Goal: Check status: Check status

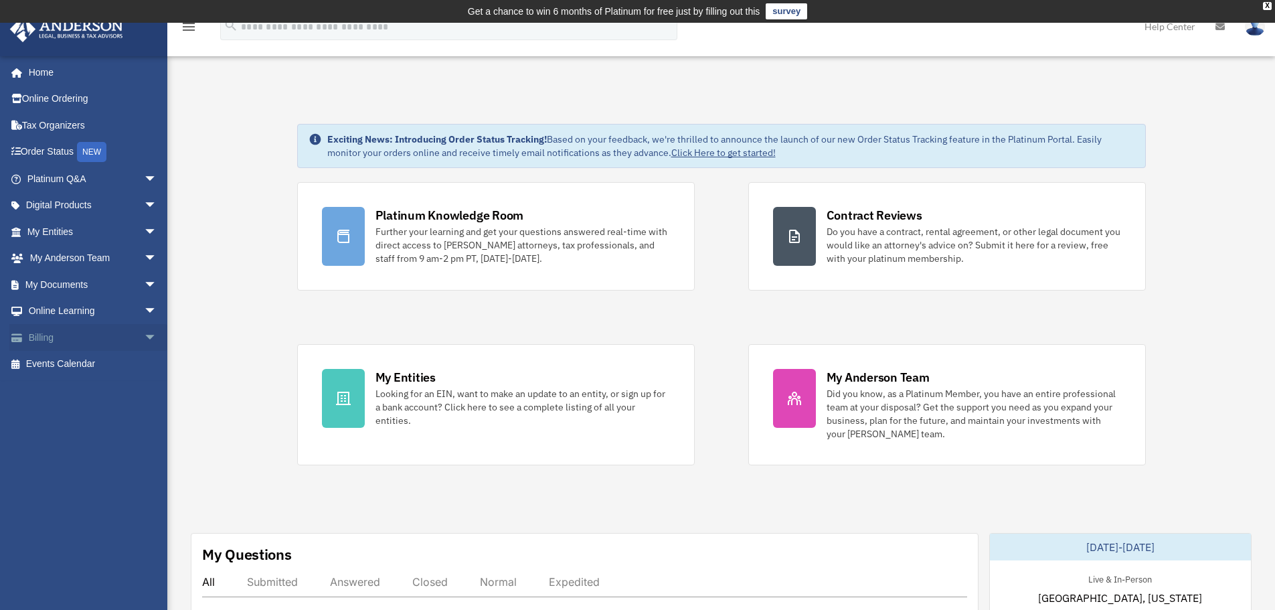
click at [128, 331] on link "Billing arrow_drop_down" at bounding box center [93, 337] width 168 height 27
click at [144, 281] on span "arrow_drop_down" at bounding box center [157, 284] width 27 height 27
click at [144, 258] on span "arrow_drop_down" at bounding box center [157, 258] width 27 height 27
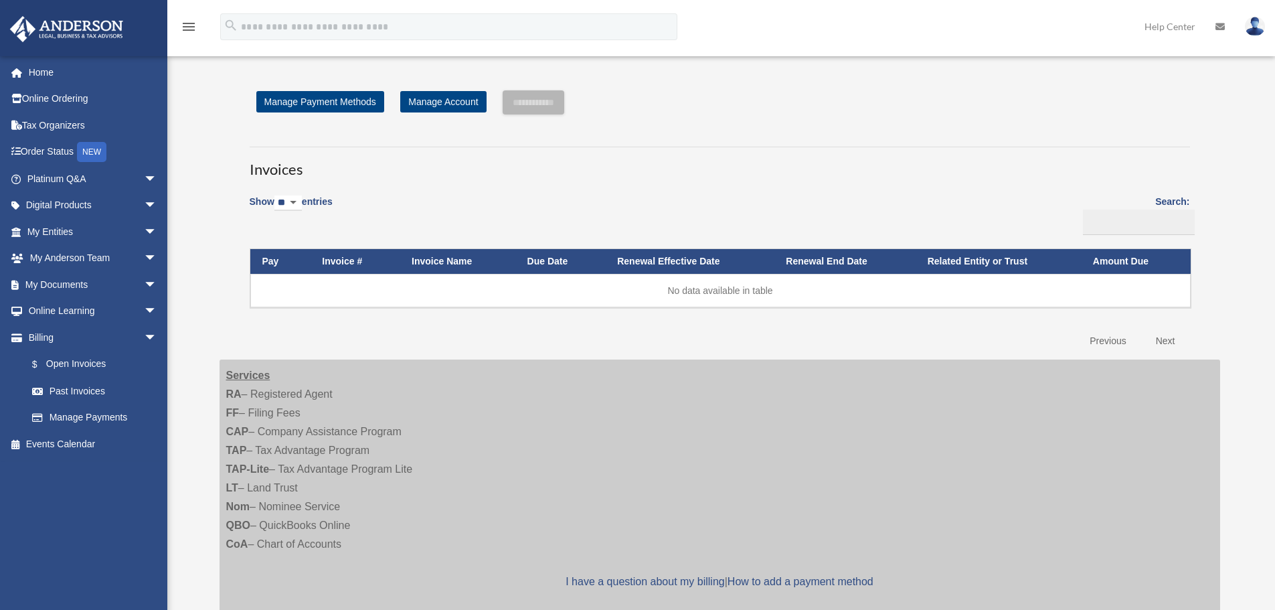
click at [144, 230] on span "arrow_drop_down" at bounding box center [157, 231] width 27 height 27
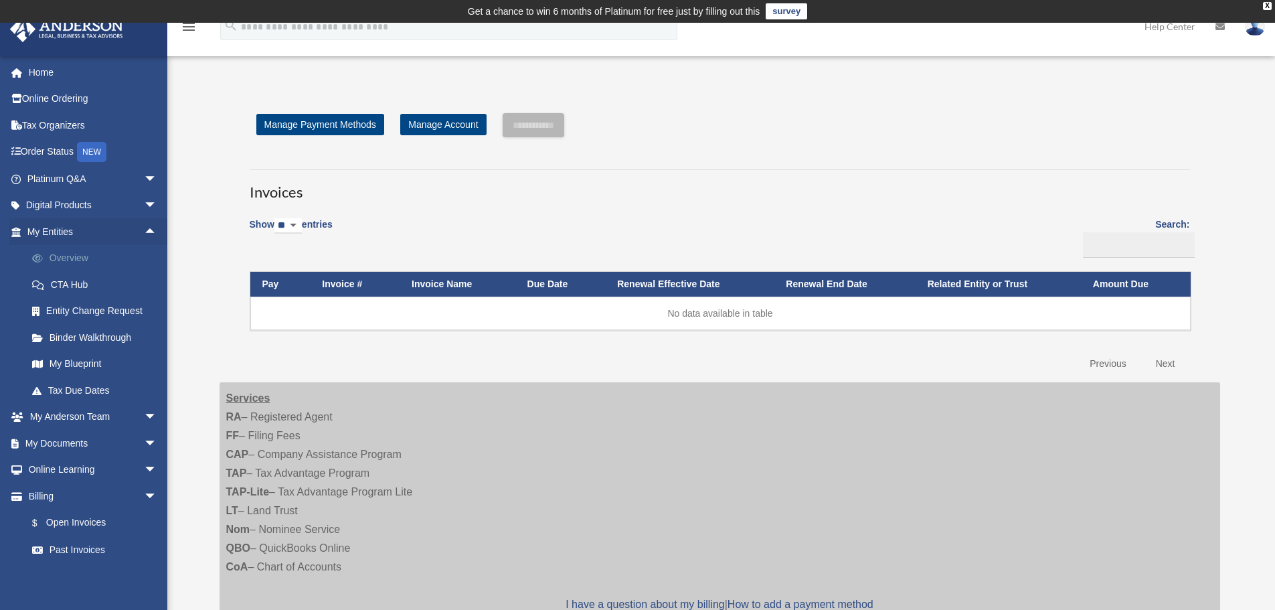
click at [70, 254] on link "Overview" at bounding box center [98, 258] width 159 height 27
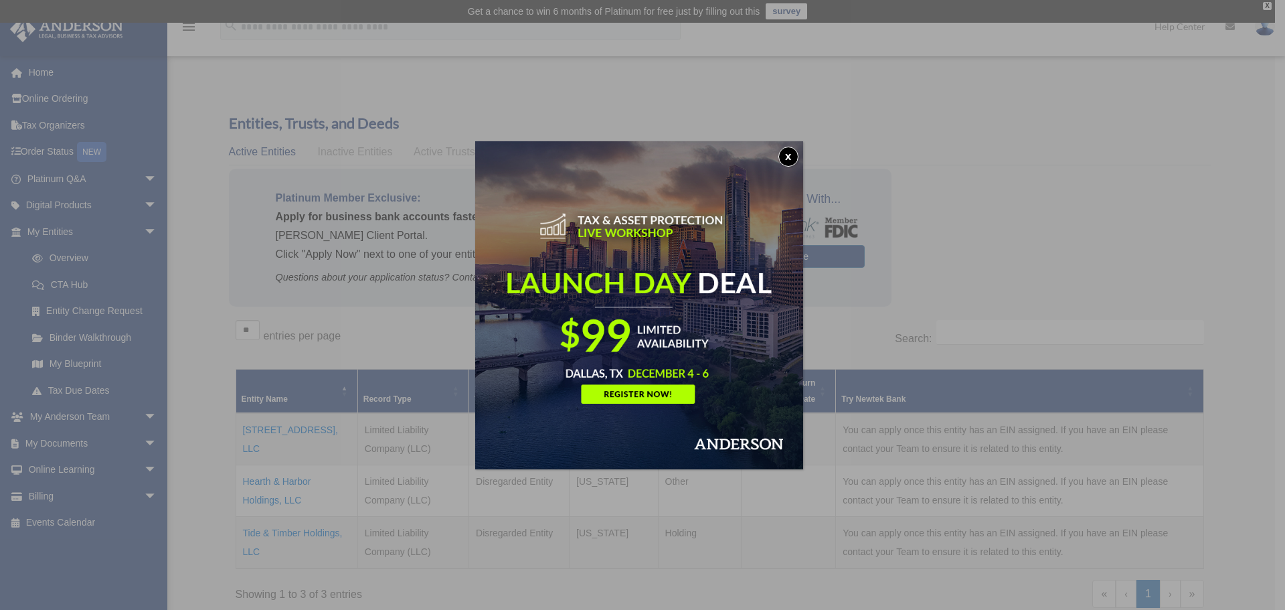
click at [967, 246] on div "x" at bounding box center [642, 305] width 1285 height 610
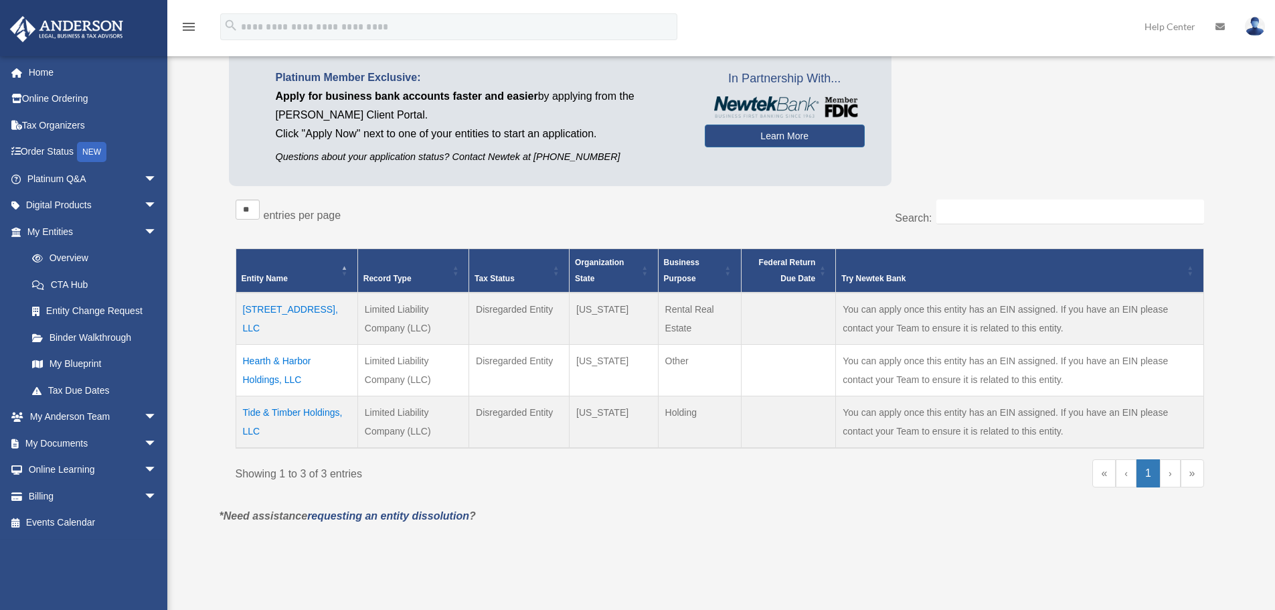
scroll to position [134, 0]
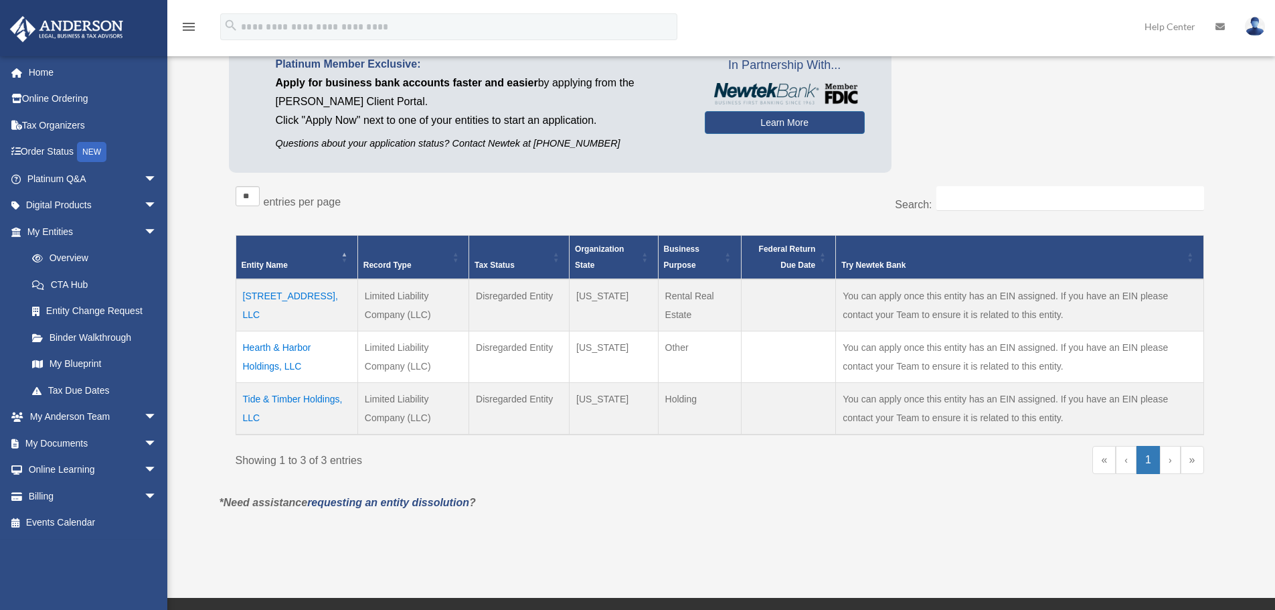
click at [327, 400] on td "Tide & Timber Holdings, LLC" at bounding box center [297, 409] width 122 height 52
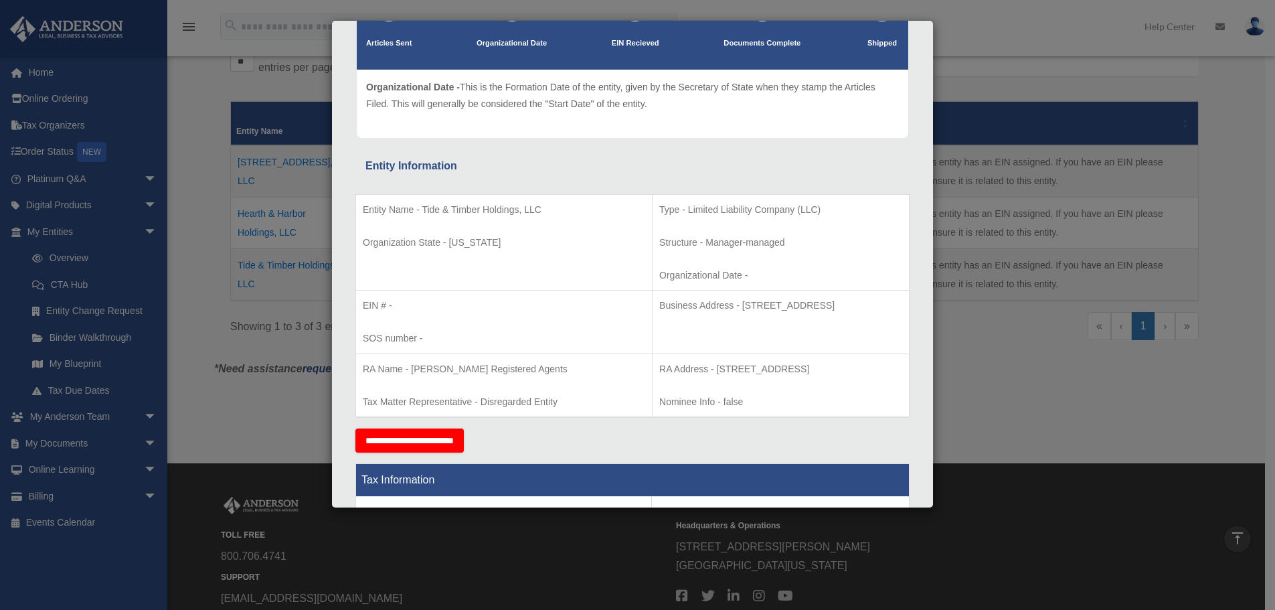
scroll to position [0, 0]
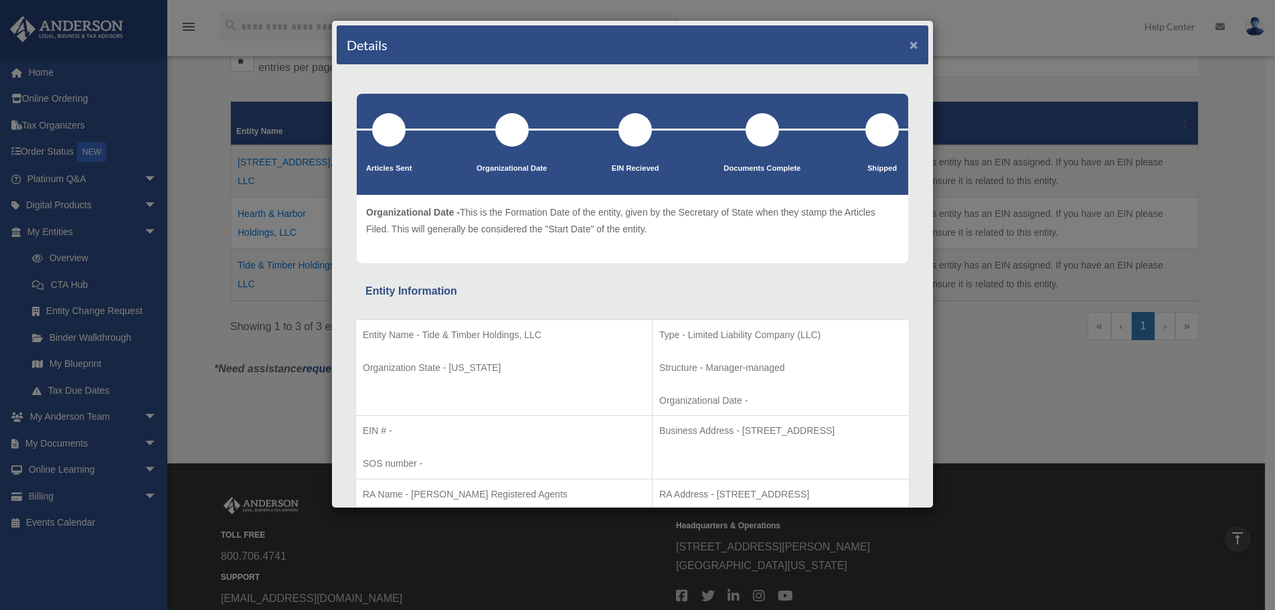
click at [910, 39] on button "×" at bounding box center [914, 44] width 9 height 14
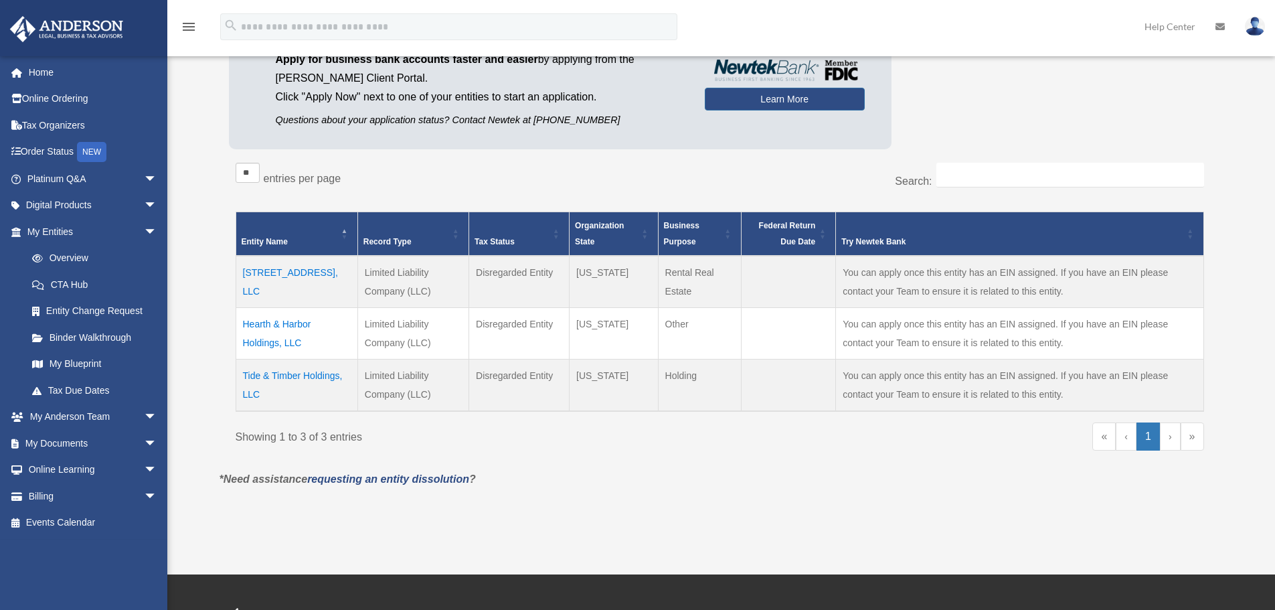
scroll to position [134, 0]
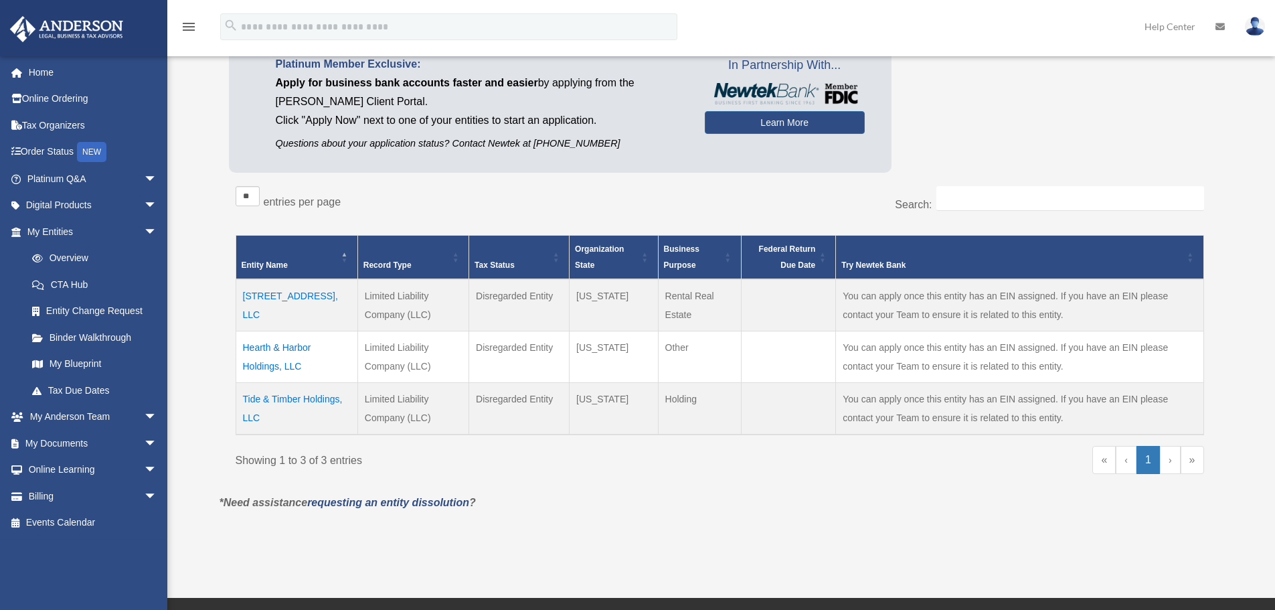
click at [276, 397] on td "Tide & Timber Holdings, LLC" at bounding box center [297, 409] width 122 height 52
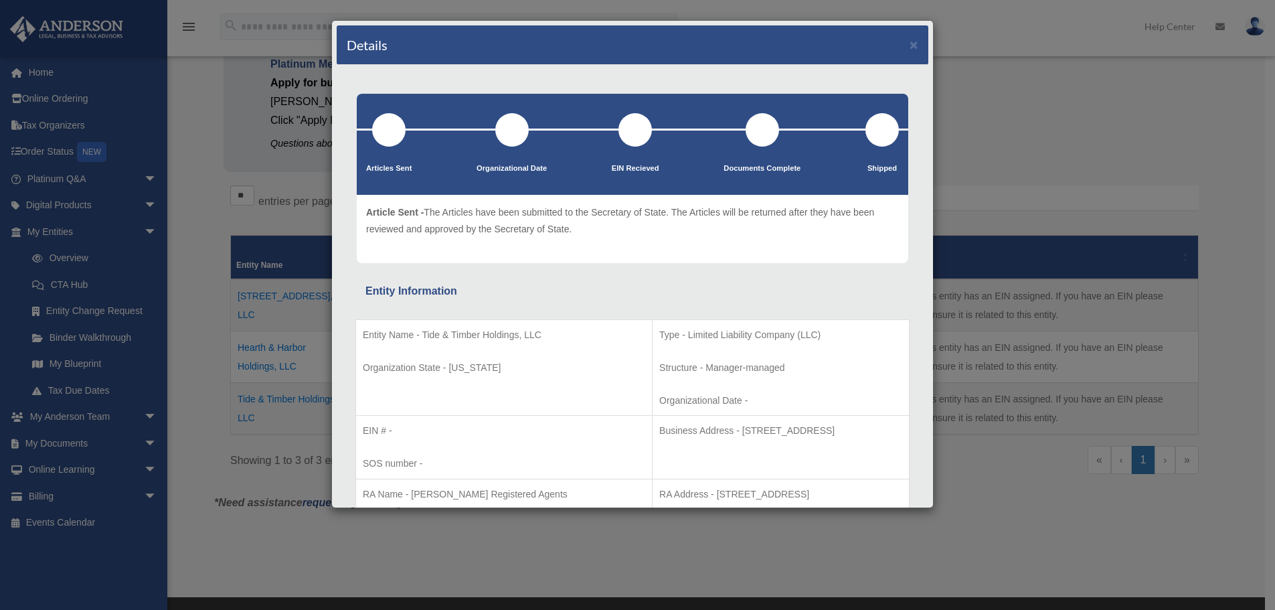
drag, startPoint x: 458, startPoint y: 214, endPoint x: 861, endPoint y: 233, distance: 403.4
click at [861, 233] on p "Article Sent - The Articles have been submitted to the Secretary of State. The …" at bounding box center [632, 220] width 533 height 33
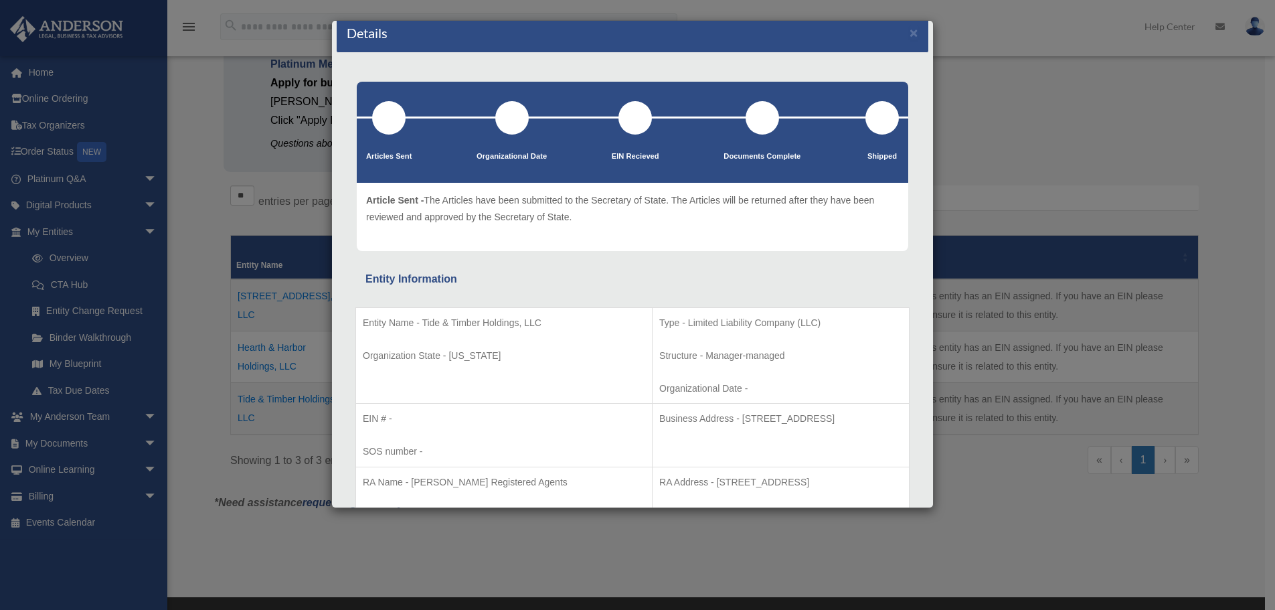
scroll to position [0, 0]
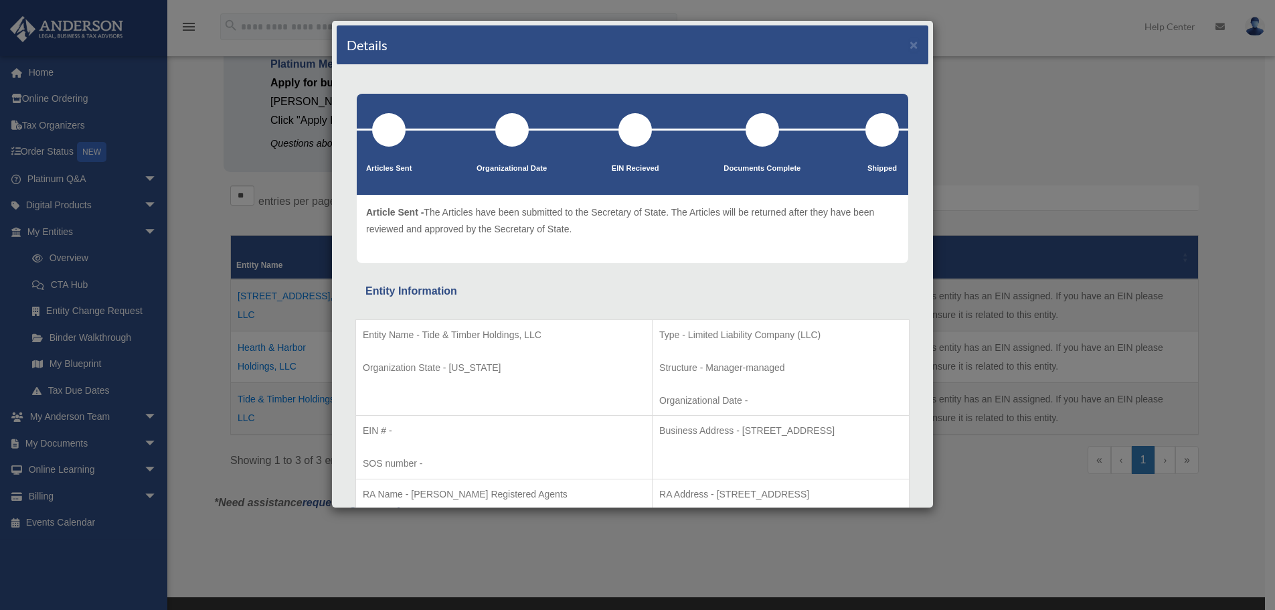
click at [910, 45] on div "Details ×" at bounding box center [633, 44] width 592 height 39
click at [894, 44] on div "Details ×" at bounding box center [633, 44] width 592 height 39
click at [910, 48] on button "×" at bounding box center [914, 44] width 9 height 14
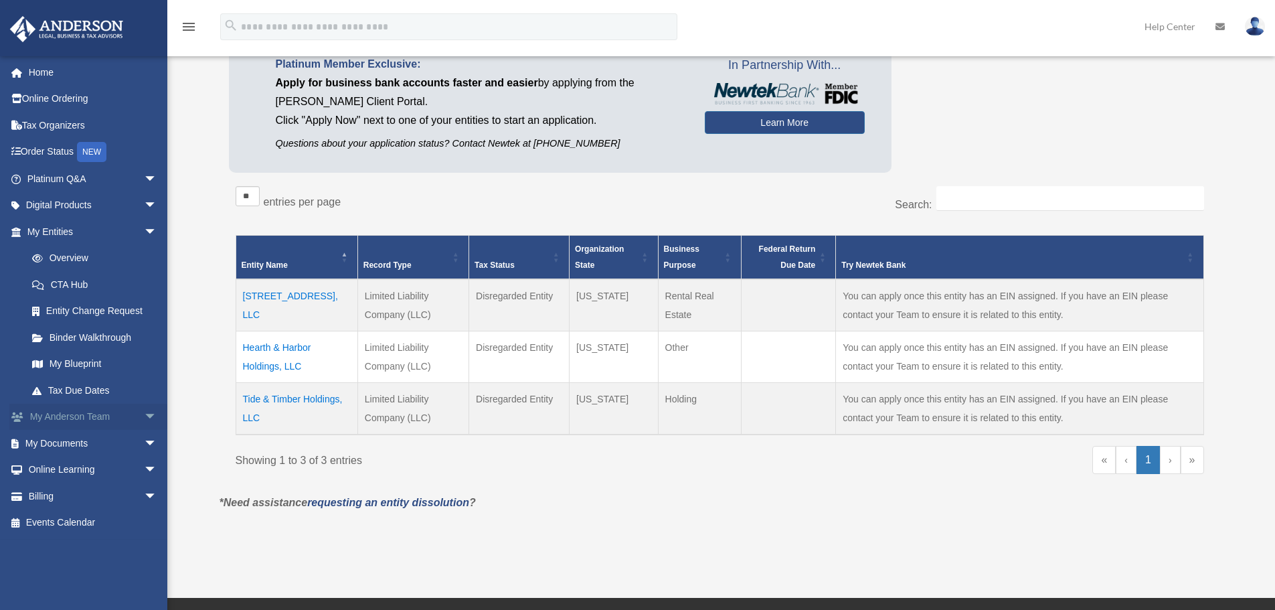
click at [144, 416] on span "arrow_drop_down" at bounding box center [157, 417] width 27 height 27
click at [144, 517] on span "arrow_drop_down" at bounding box center [157, 522] width 27 height 27
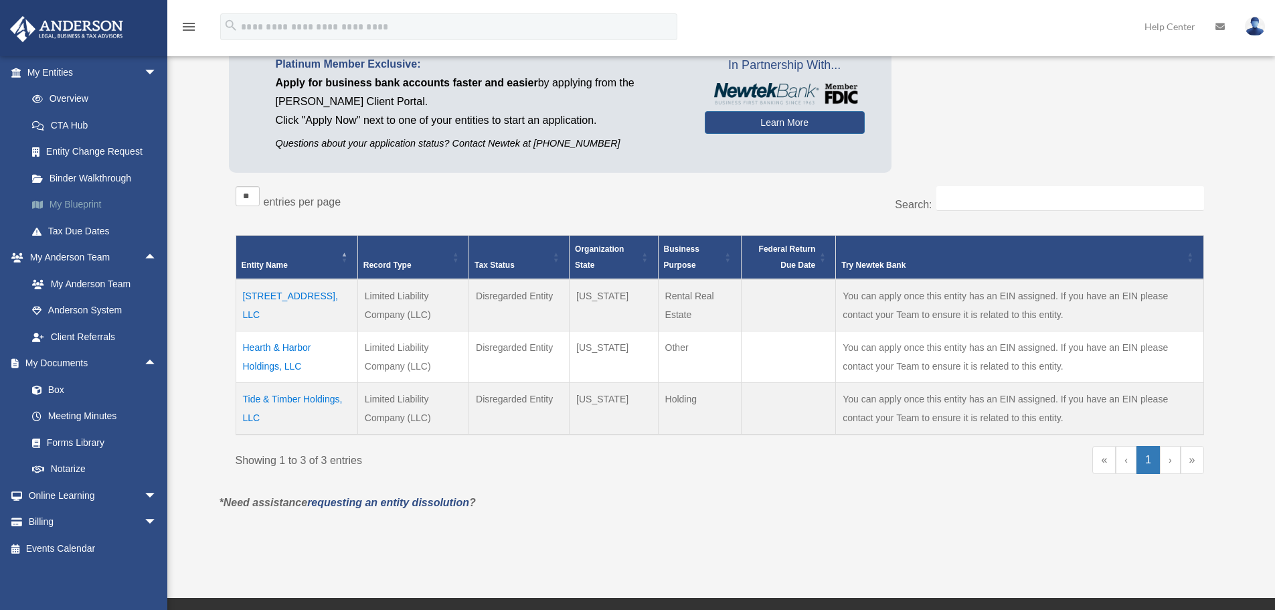
click at [82, 201] on link "My Blueprint" at bounding box center [98, 204] width 159 height 27
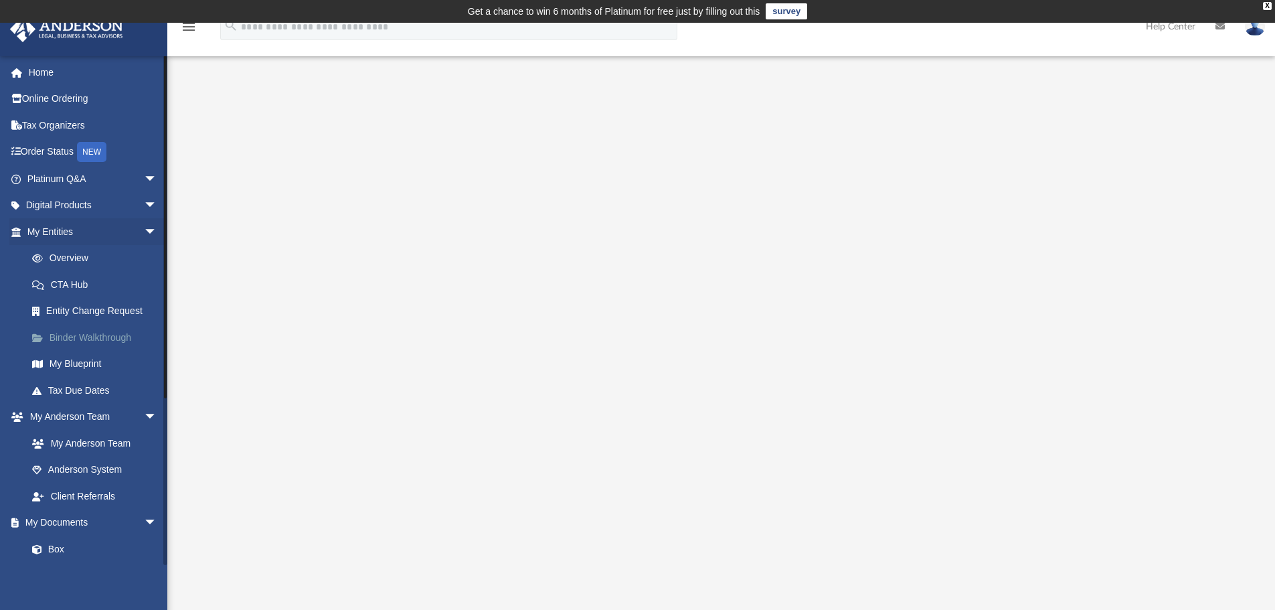
click at [85, 340] on link "Binder Walkthrough" at bounding box center [98, 337] width 159 height 27
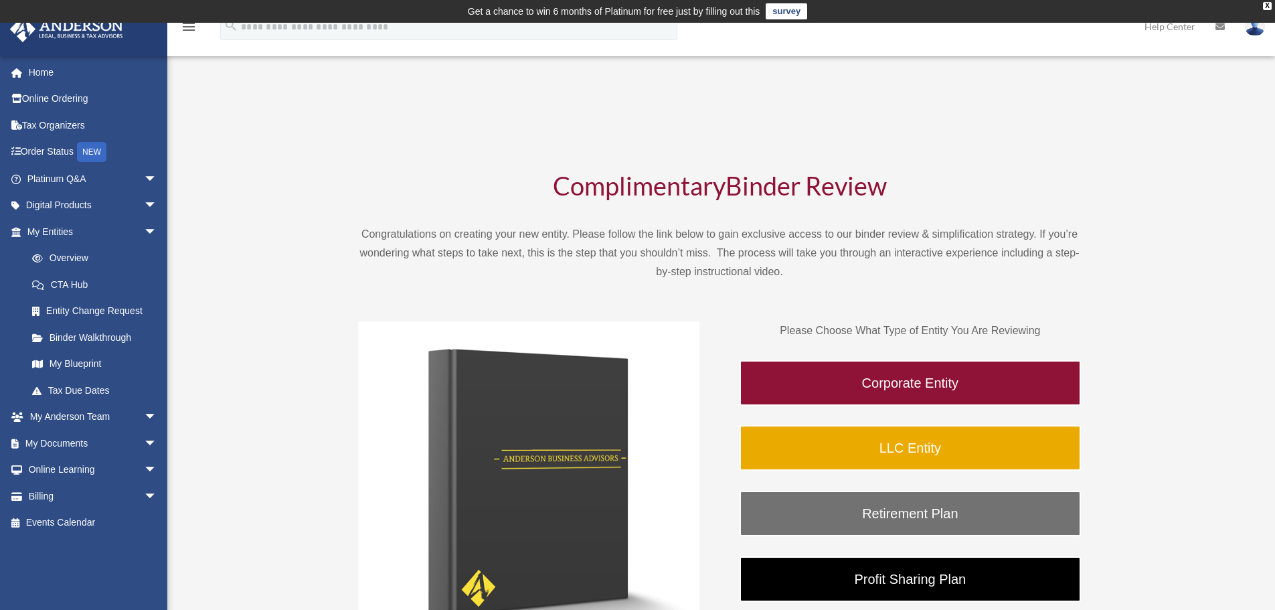
click at [76, 366] on link "My Blueprint" at bounding box center [98, 364] width 159 height 27
